Goal: Transaction & Acquisition: Purchase product/service

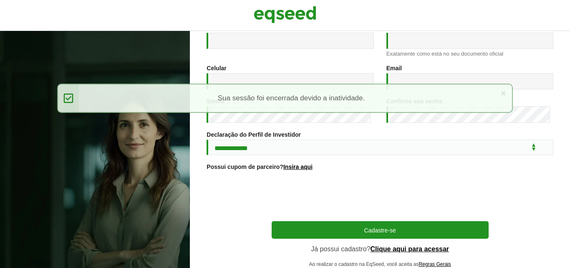
scroll to position [157, 0]
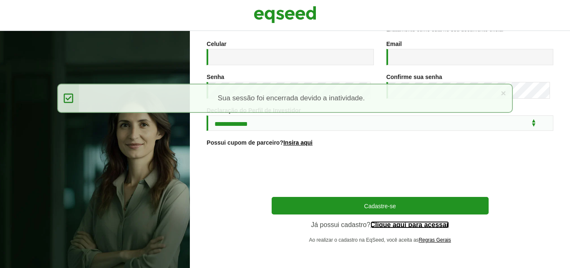
click at [415, 226] on link "Clique aqui para acessar" at bounding box center [410, 224] width 79 height 7
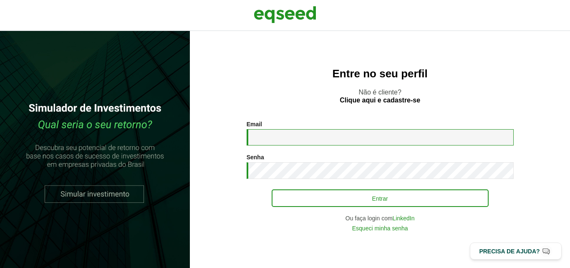
type input "**********"
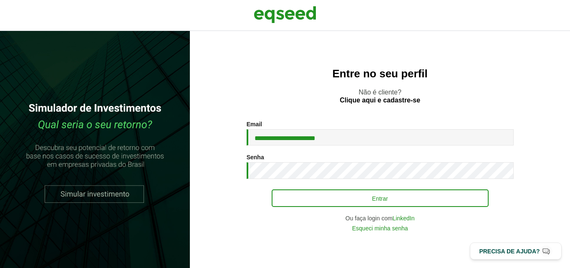
click at [350, 160] on div "Senha * Digite a senha que será usada em conjunto com seu e-mail." at bounding box center [380, 166] width 267 height 25
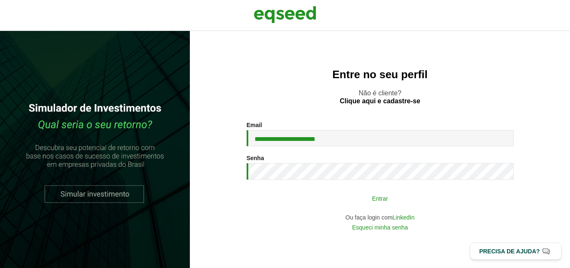
click at [375, 197] on button "Entrar" at bounding box center [380, 198] width 217 height 16
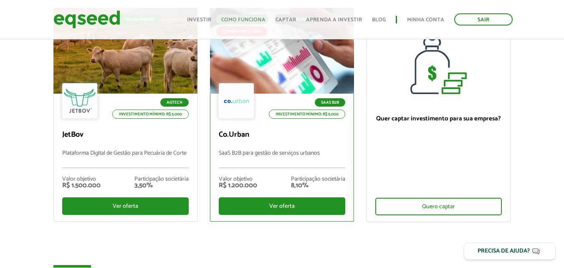
scroll to position [117, 0]
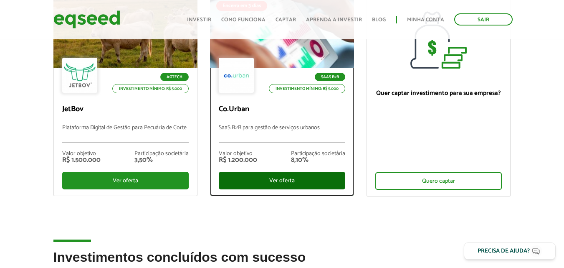
click at [296, 181] on div "Ver oferta" at bounding box center [282, 181] width 127 height 18
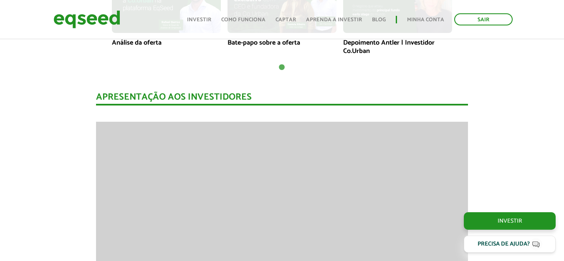
scroll to position [752, 0]
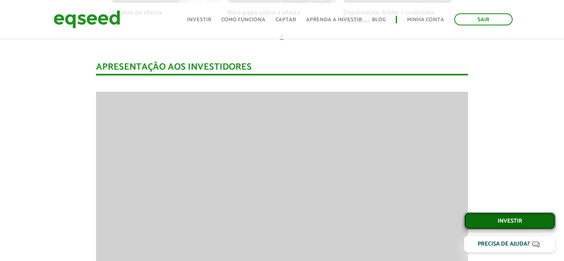
click at [509, 219] on link "Investir" at bounding box center [510, 222] width 92 height 18
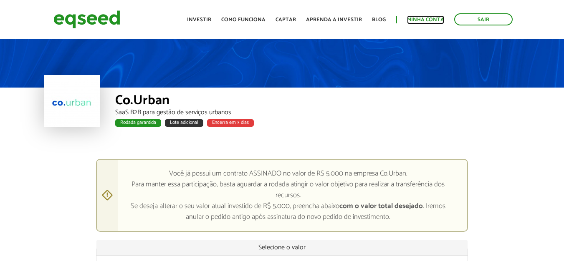
click at [428, 17] on link "Minha conta" at bounding box center [425, 19] width 37 height 5
